Goal: Task Accomplishment & Management: Use online tool/utility

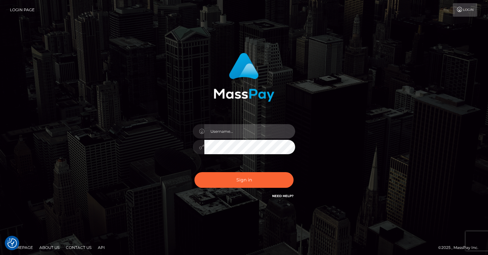
click at [227, 128] on input "text" at bounding box center [249, 131] width 91 height 14
type input "oli.fanvue"
click at [238, 134] on input "text" at bounding box center [249, 131] width 91 height 14
type input "oli.fanvue"
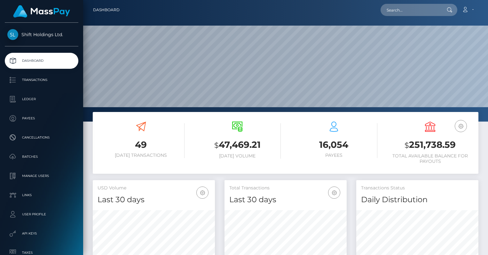
scroll to position [113, 122]
click at [422, 10] on input "text" at bounding box center [411, 10] width 60 height 12
paste input "jas.eleonora96@hotmail.com"
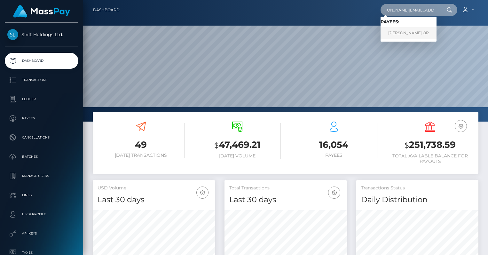
type input "jas.eleonora96@hotmail.com"
